Goal: Check status: Check status

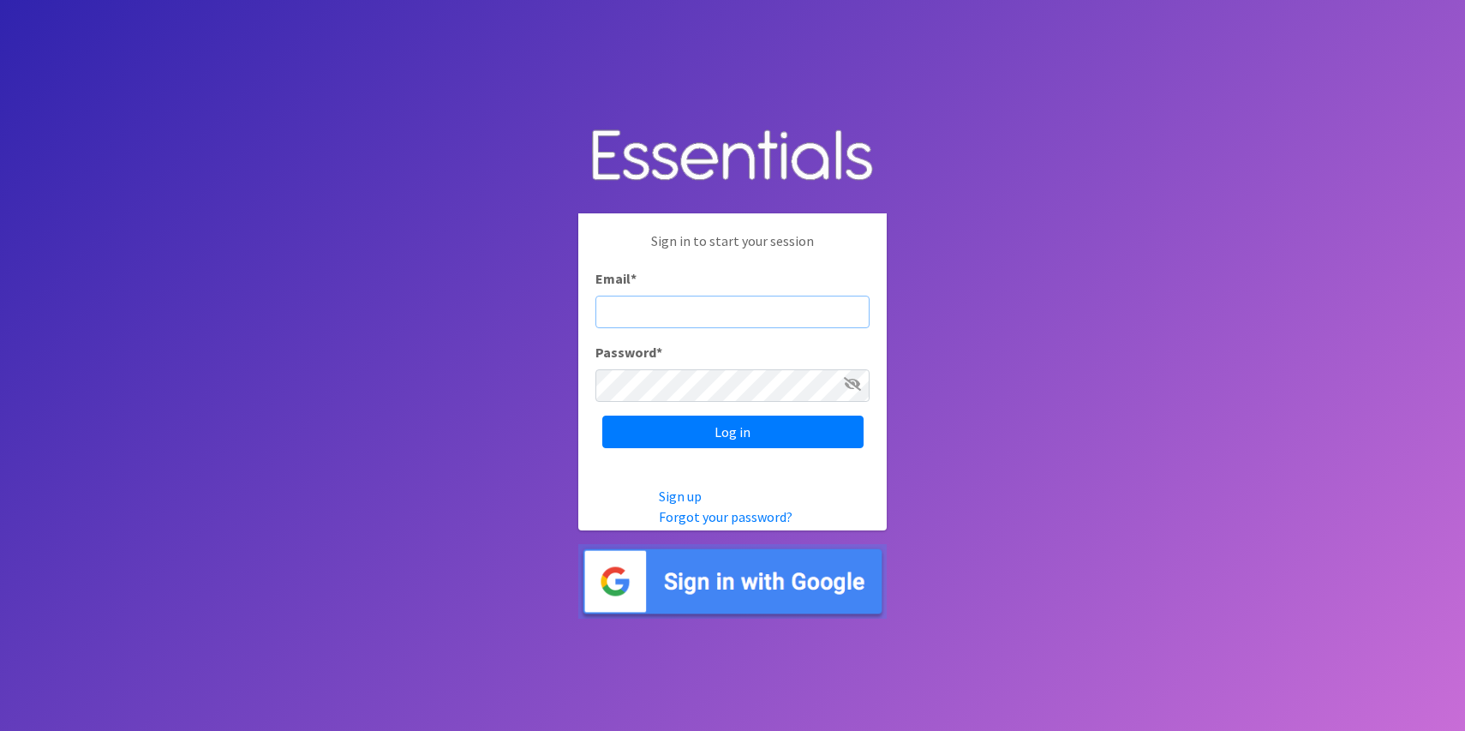
type input "[PERSON_NAME][EMAIL_ADDRESS][DOMAIN_NAME]"
click at [733, 432] on input "Log in" at bounding box center [732, 432] width 261 height 33
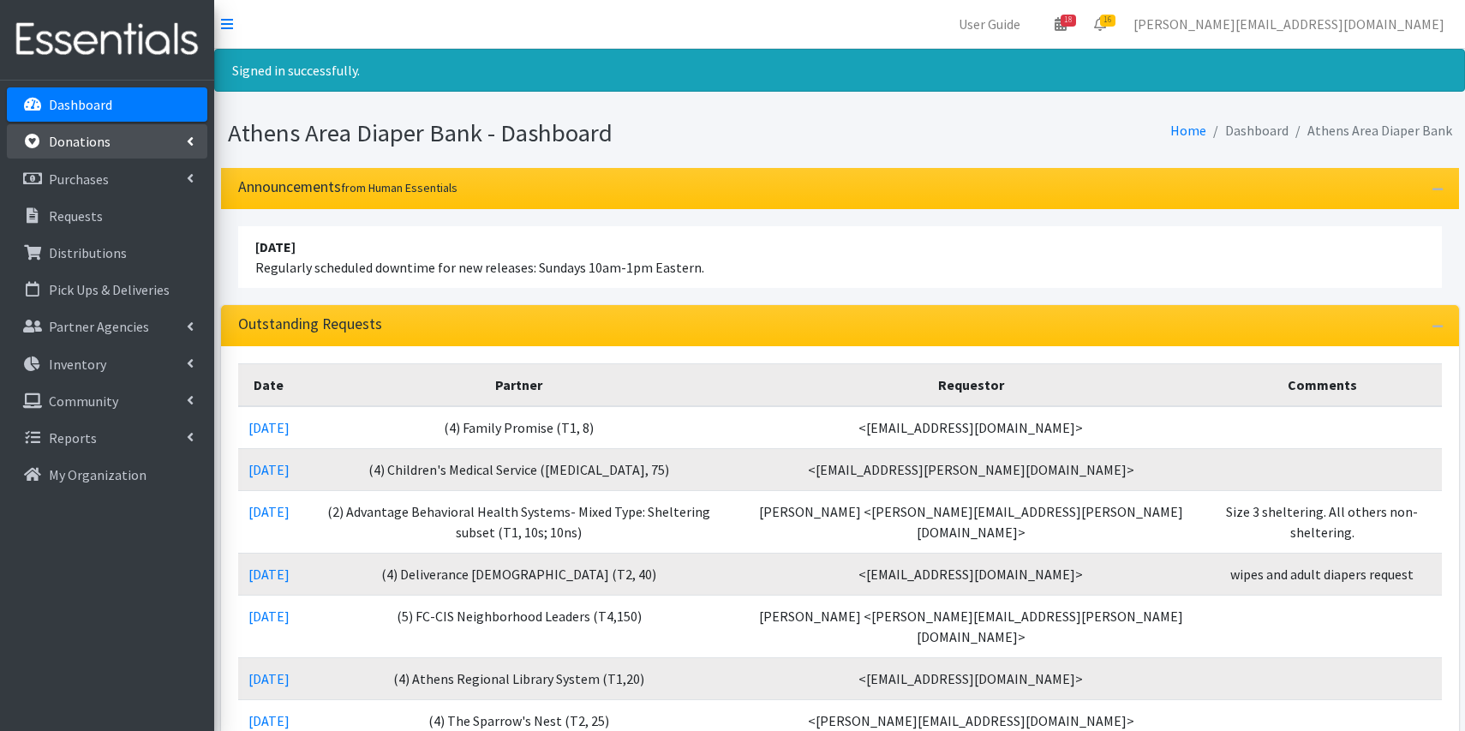
click at [110, 144] on link "Donations" at bounding box center [107, 141] width 201 height 34
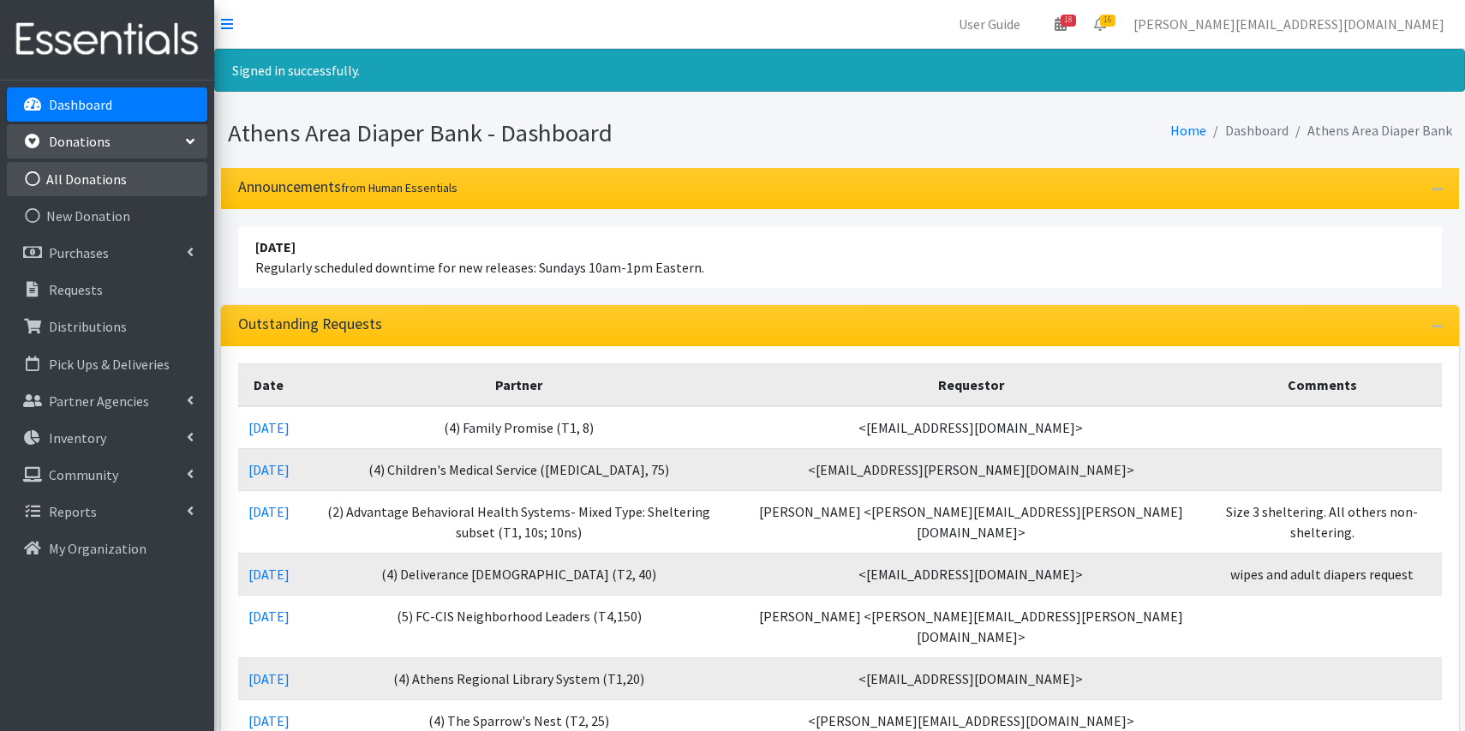
click at [172, 179] on link "All Donations" at bounding box center [107, 179] width 201 height 34
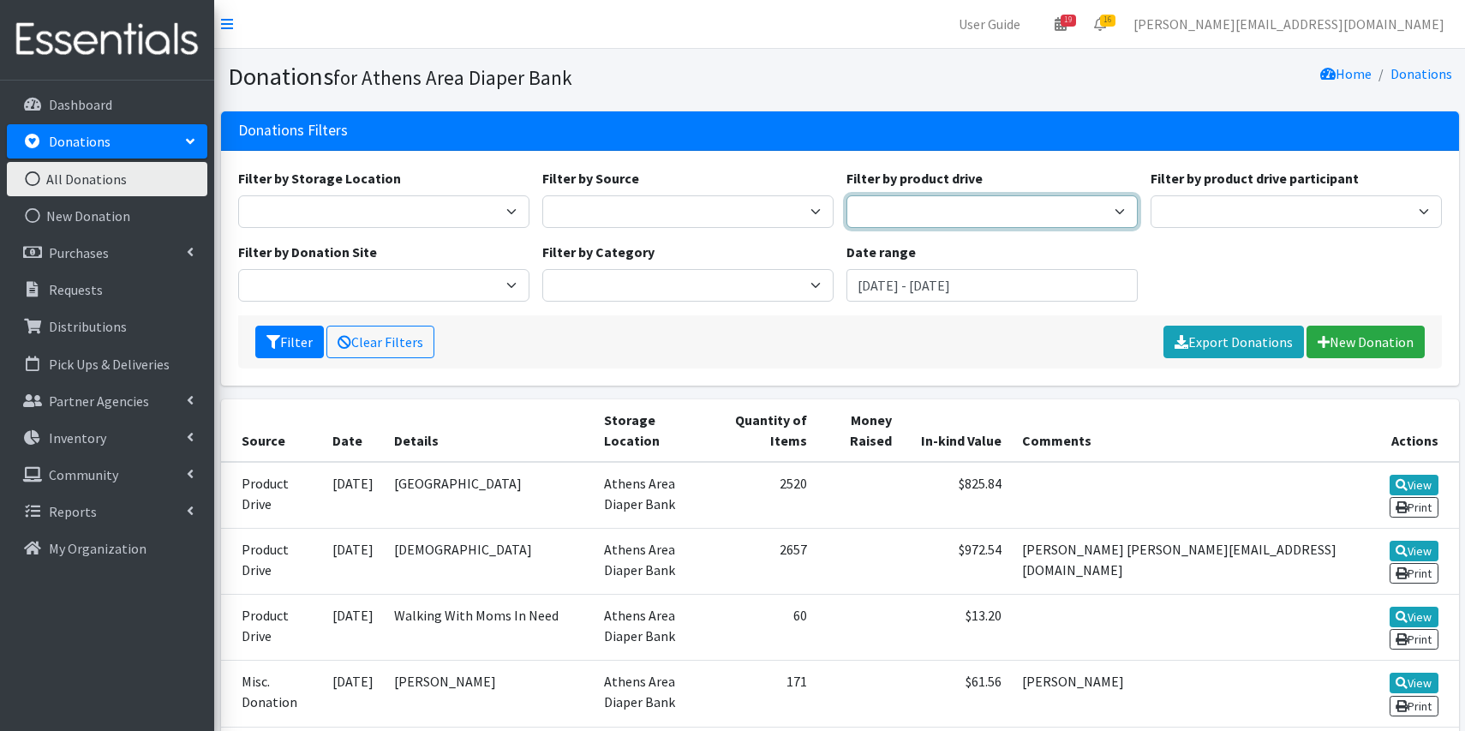
select select "2588"
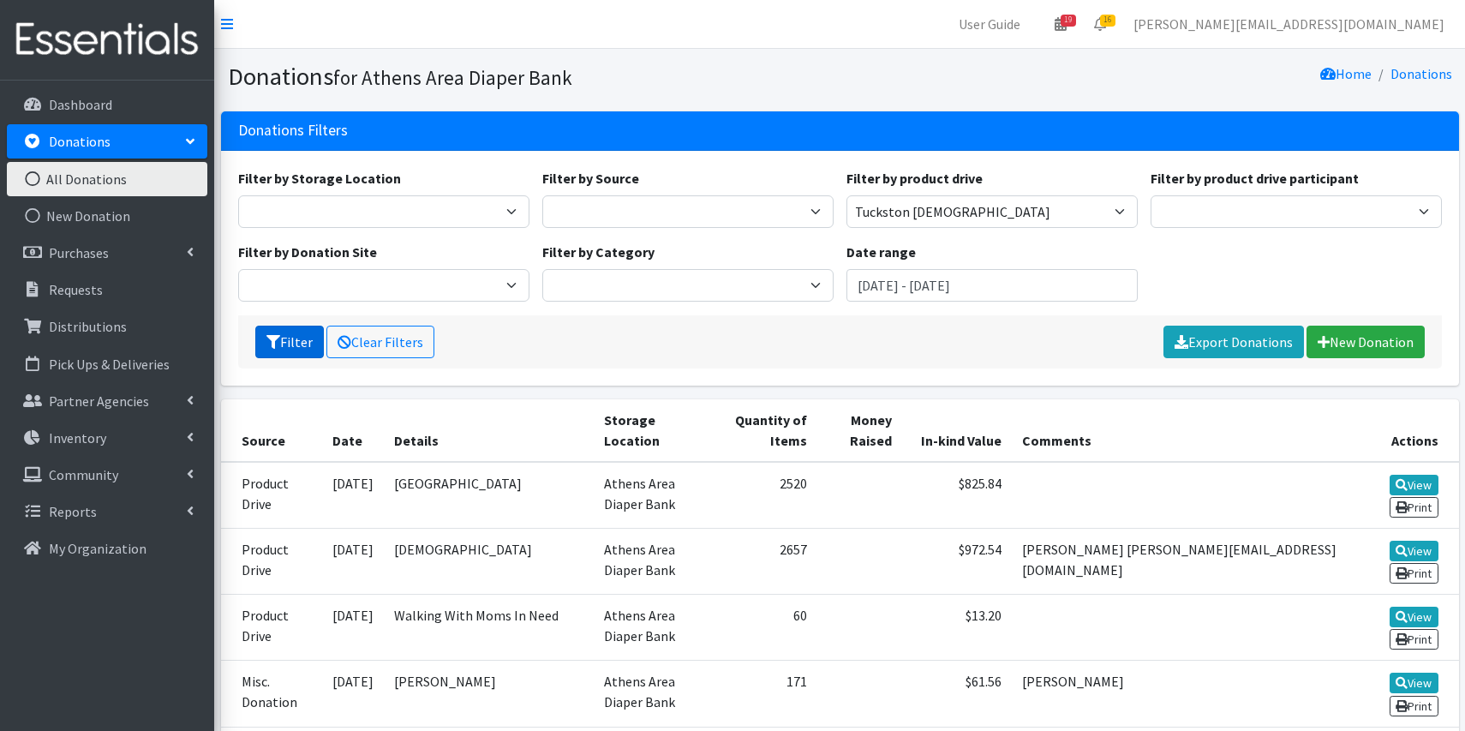
click at [299, 344] on button "Filter" at bounding box center [289, 342] width 69 height 33
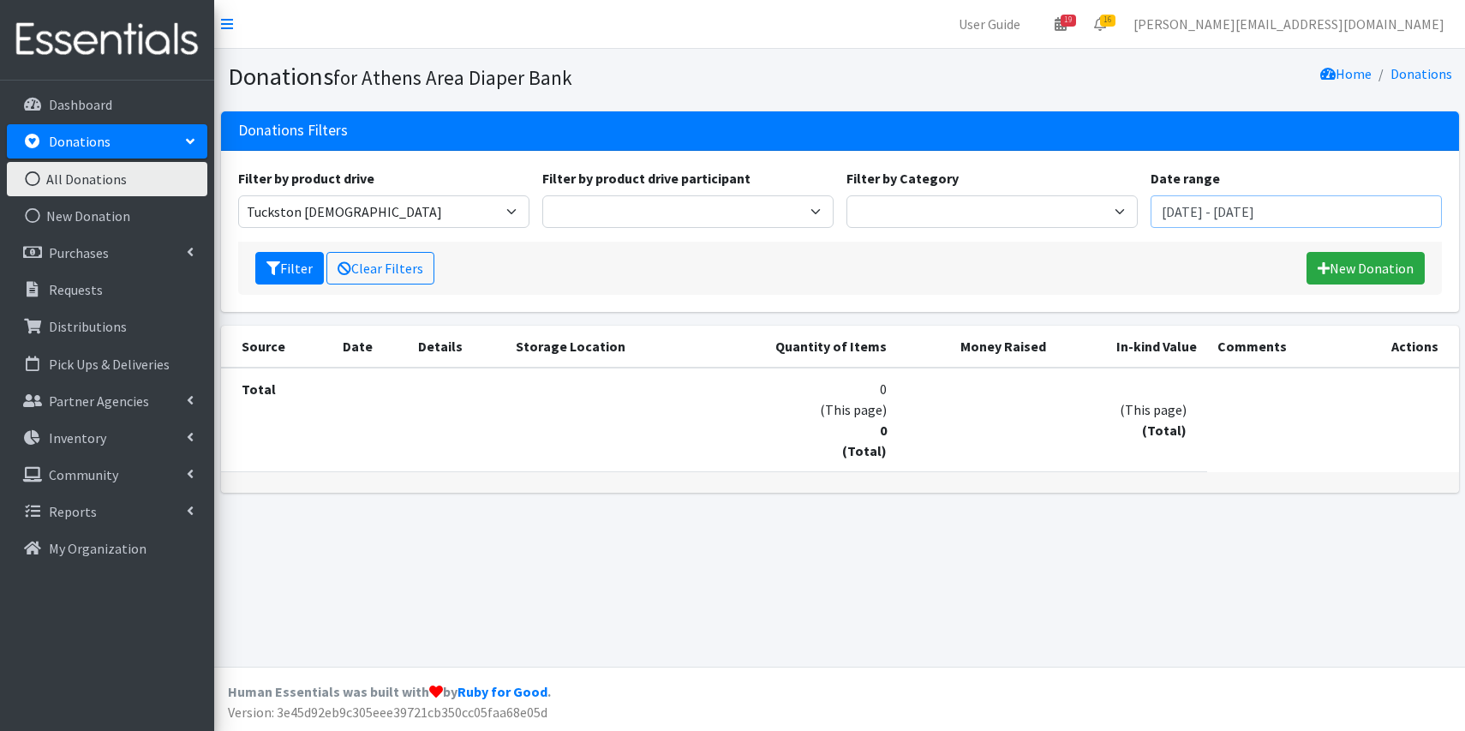
click at [1237, 211] on input "[DATE] - [DATE]" at bounding box center [1296, 211] width 291 height 33
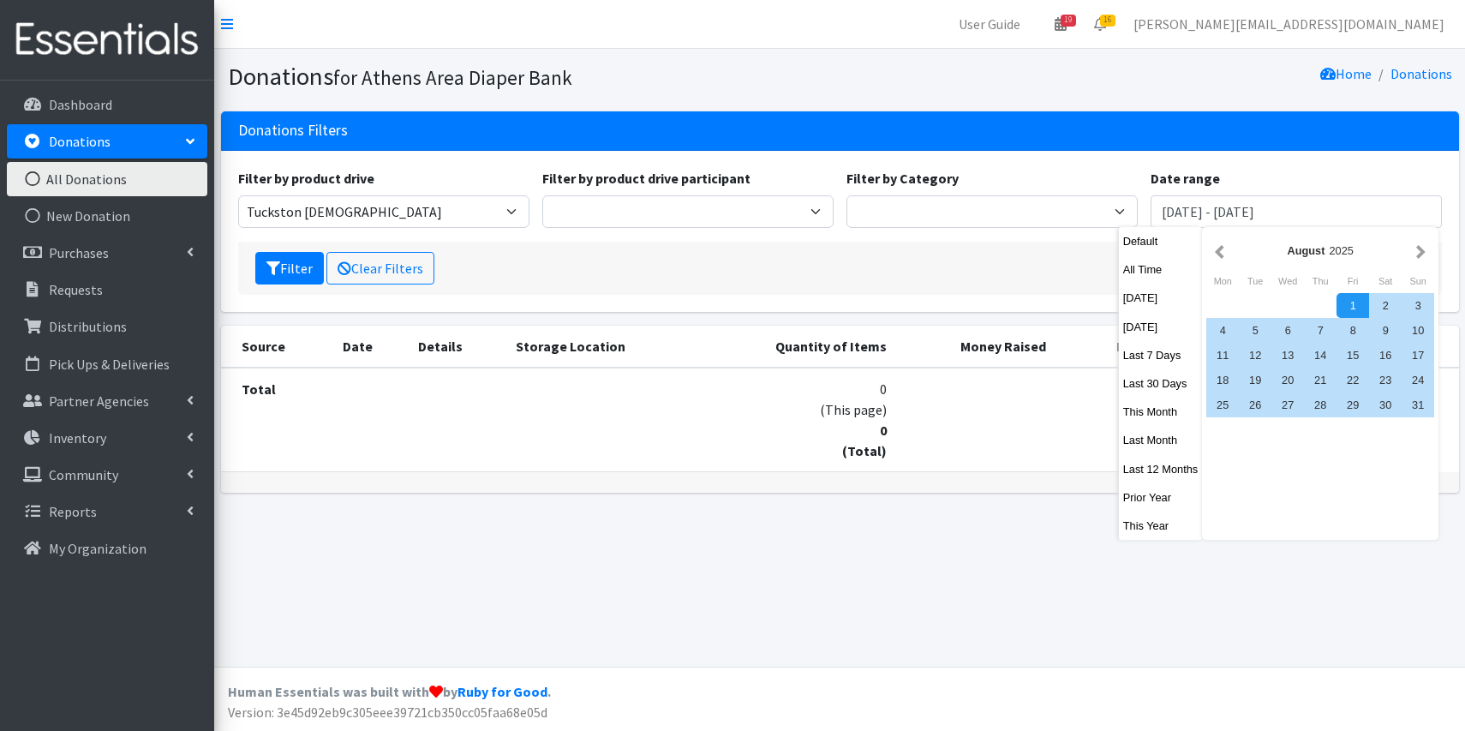
click at [1093, 235] on div "Filter by product drive ACAD Preschool Alstory & Bird Apple Tree Prep Arrow Pre…" at bounding box center [839, 205] width 1217 height 74
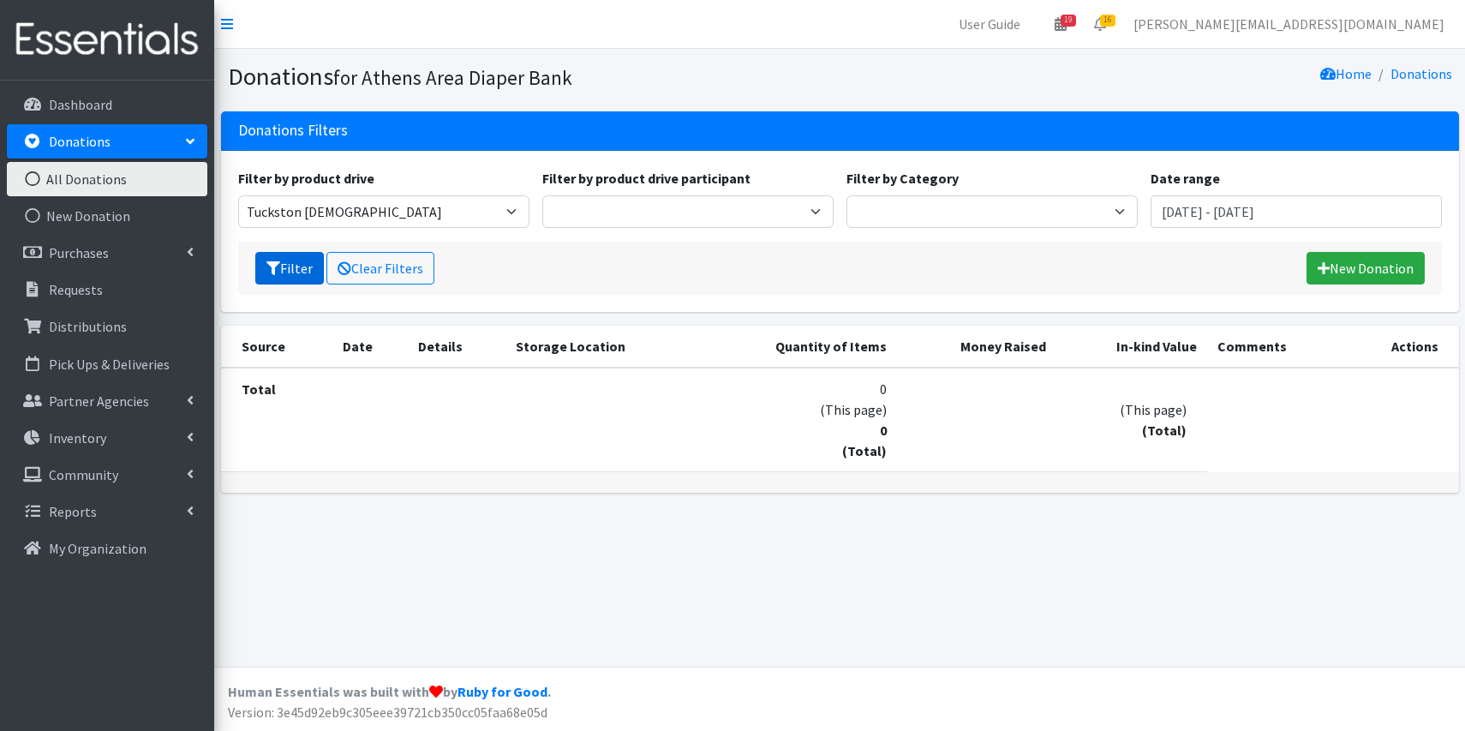
click at [286, 272] on button "Filter" at bounding box center [289, 268] width 69 height 33
click at [1263, 211] on input "August 1, 2025 - November 1, 2025" at bounding box center [1296, 211] width 291 height 33
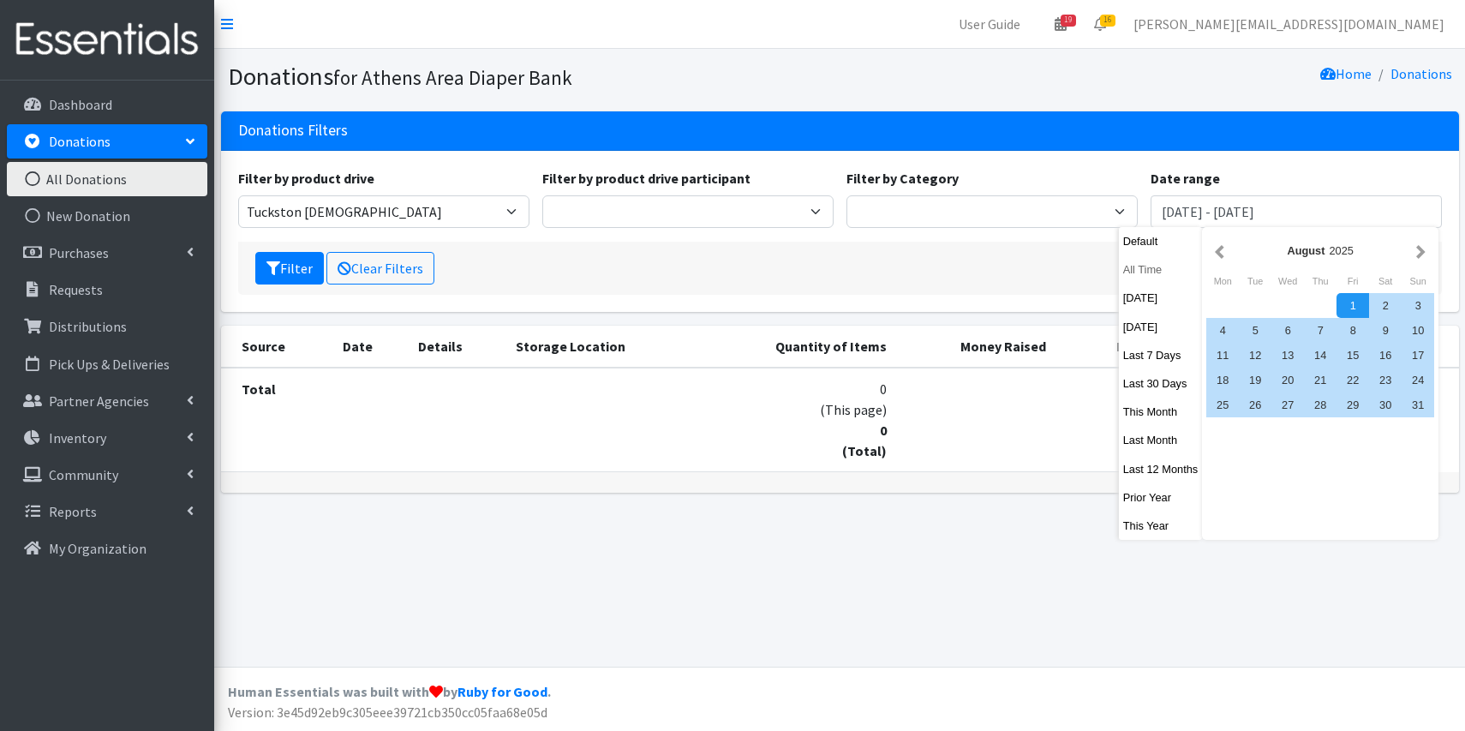
click at [1168, 270] on button "All Time" at bounding box center [1161, 269] width 84 height 25
type input "[DATE] - [DATE]"
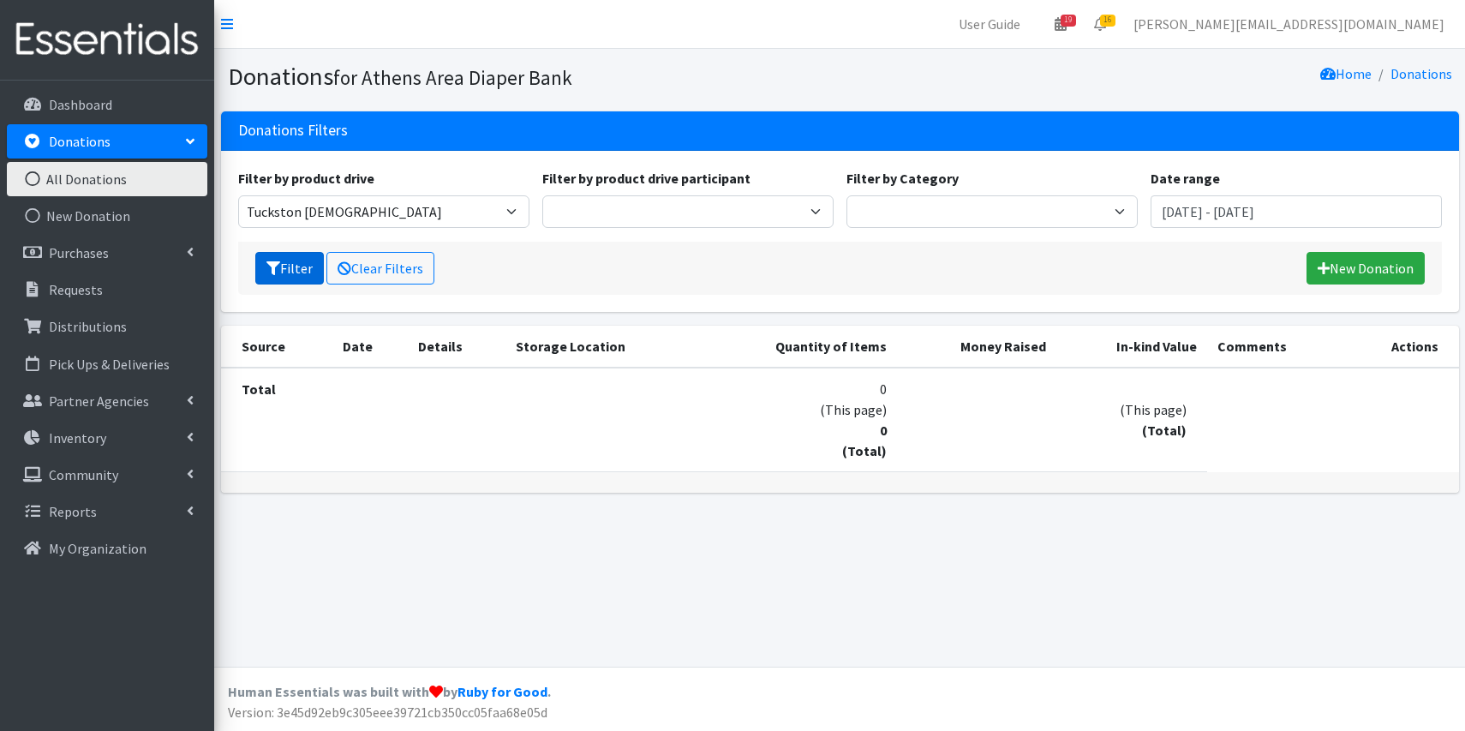
click at [284, 270] on button "Filter" at bounding box center [289, 268] width 69 height 33
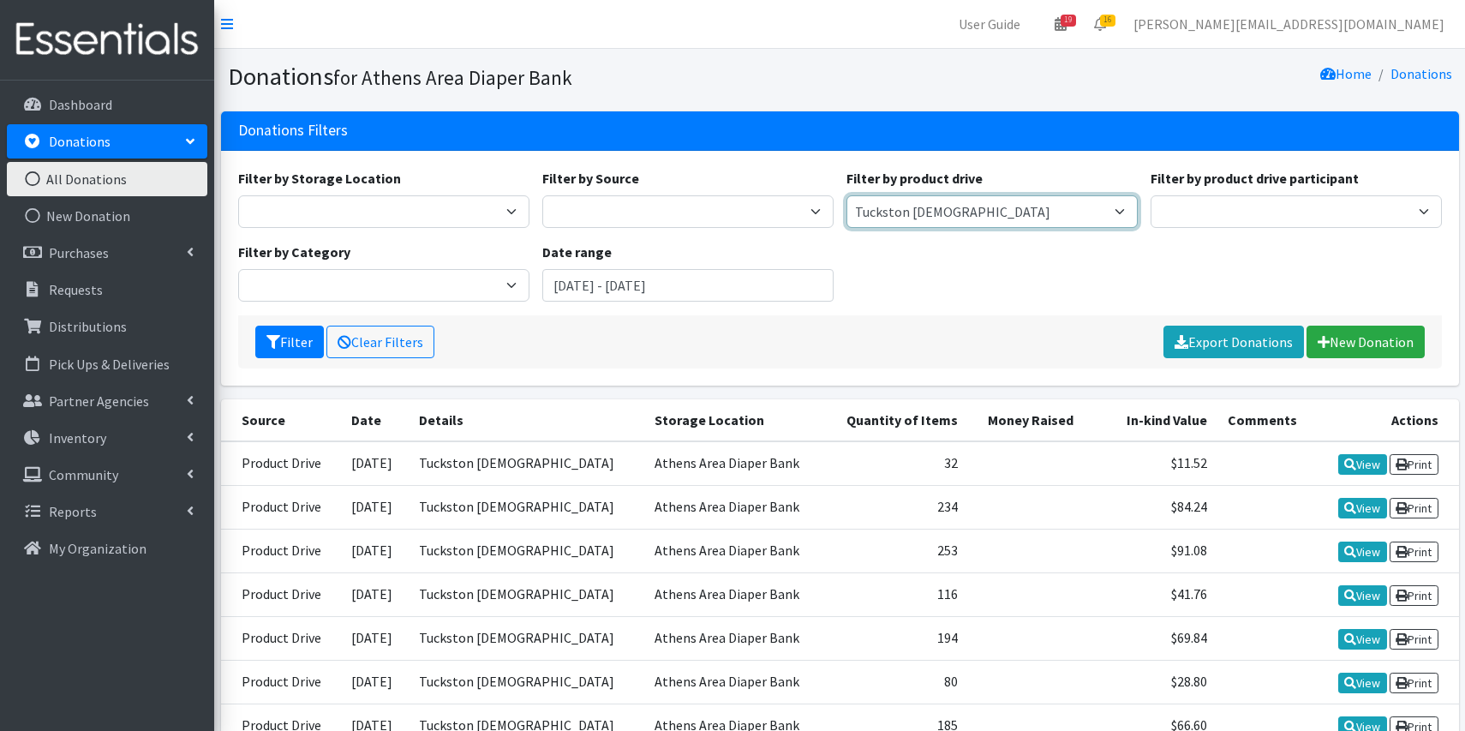
select select "2976"
click at [699, 283] on input "[DATE] - [DATE]" at bounding box center [687, 285] width 291 height 33
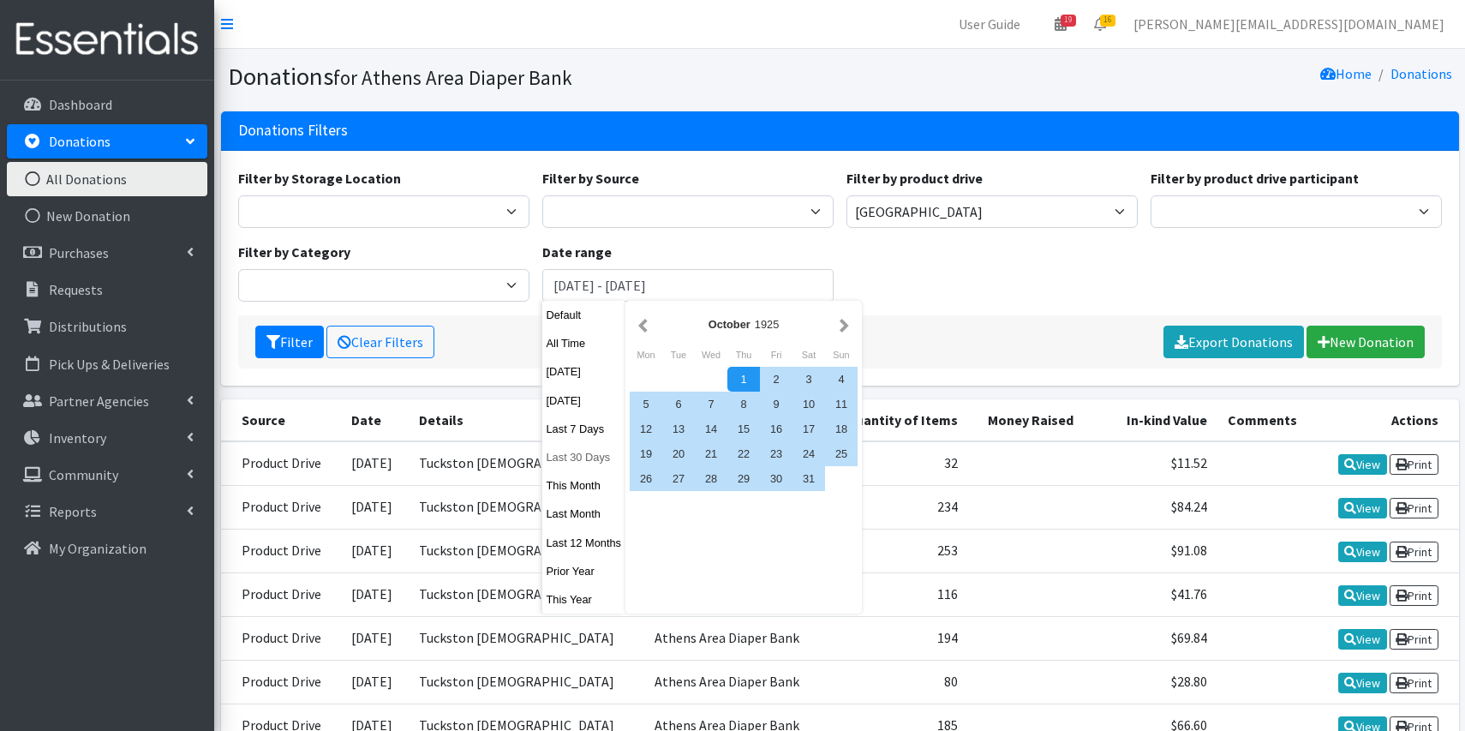
click at [576, 456] on button "Last 30 Days" at bounding box center [584, 457] width 84 height 25
type input "[DATE] - [DATE]"
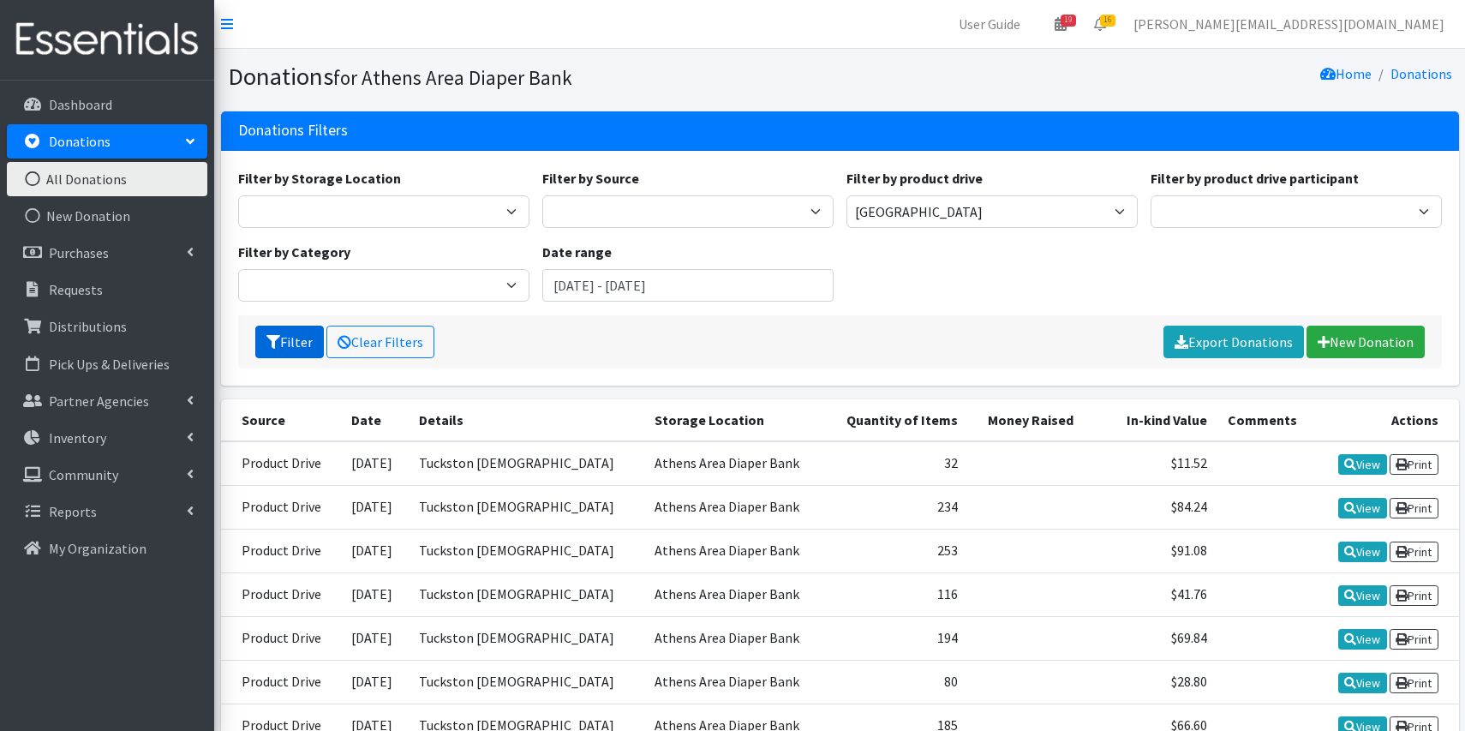
click at [307, 339] on button "Filter" at bounding box center [289, 342] width 69 height 33
